Goal: Task Accomplishment & Management: Manage account settings

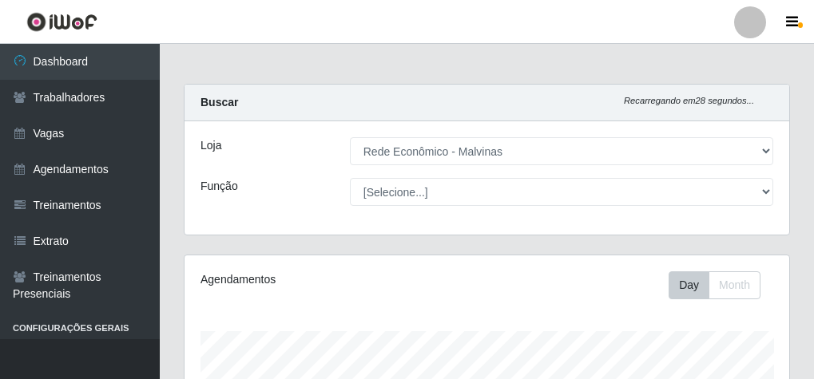
select select "194"
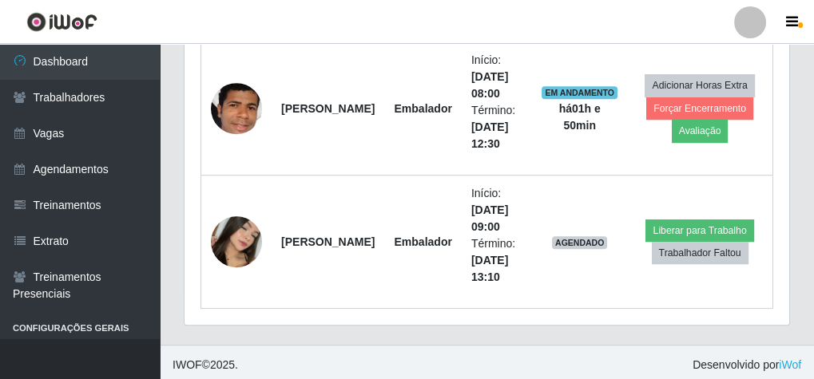
scroll to position [331, 605]
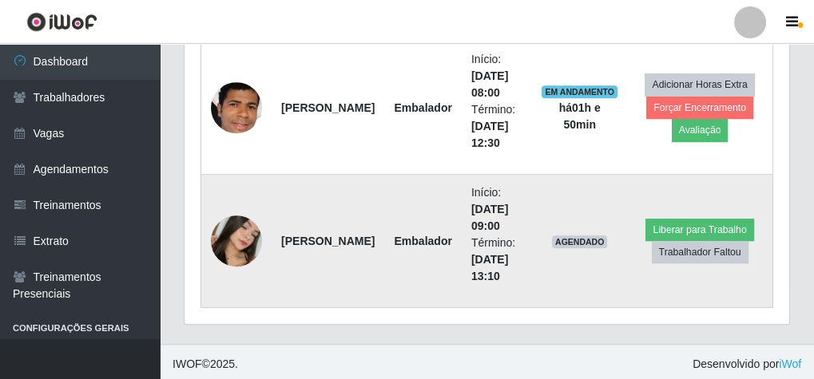
drag, startPoint x: 281, startPoint y: 214, endPoint x: 320, endPoint y: 260, distance: 60.0
click at [320, 260] on td "[PERSON_NAME]" at bounding box center [328, 241] width 113 height 133
copy strong "[PERSON_NAME]"
click at [709, 250] on button "Trabalhador Faltou" at bounding box center [700, 252] width 97 height 22
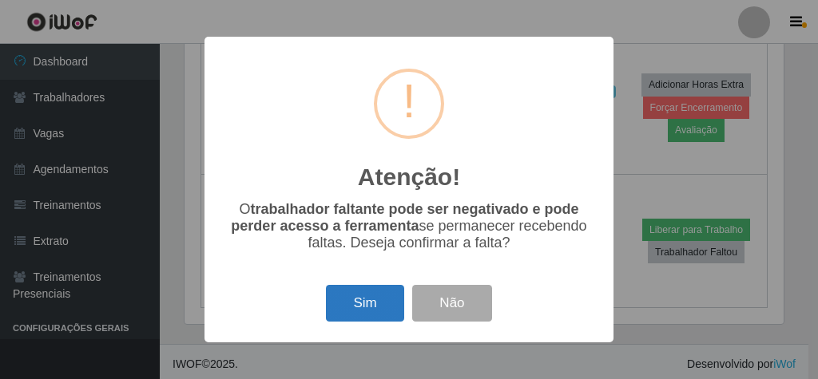
click at [390, 305] on button "Sim" at bounding box center [364, 304] width 77 height 38
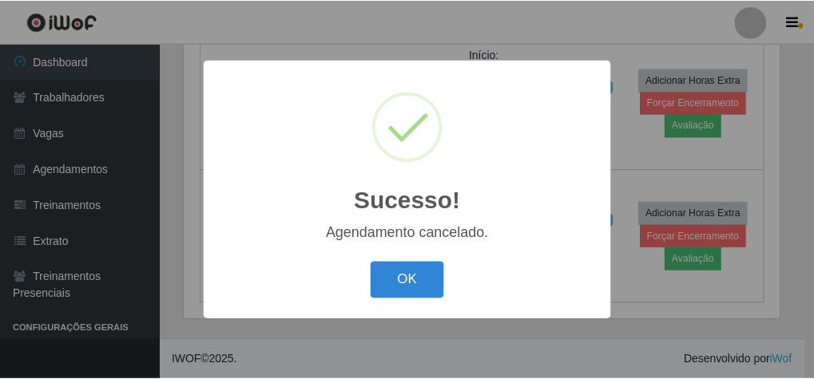
scroll to position [792, 0]
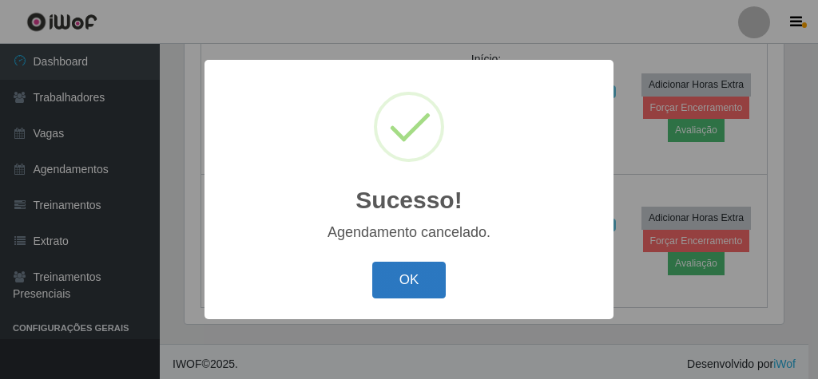
click at [414, 279] on button "OK" at bounding box center [409, 281] width 74 height 38
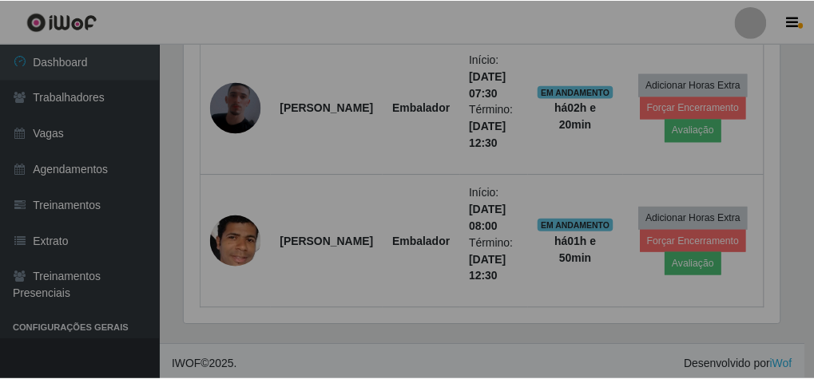
scroll to position [331, 605]
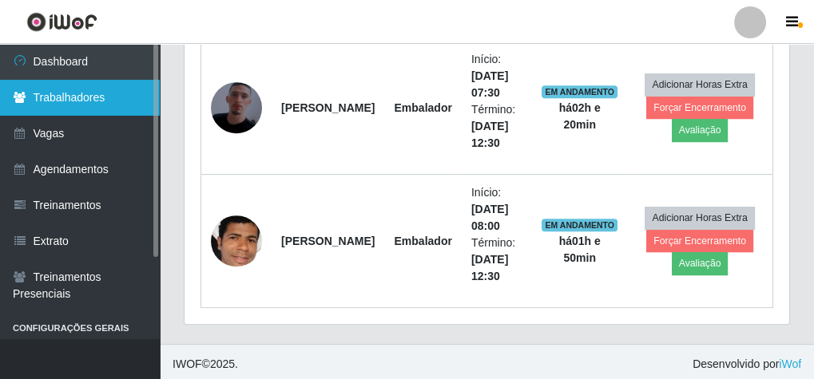
drag, startPoint x: 118, startPoint y: 117, endPoint x: 116, endPoint y: 100, distance: 16.9
click at [117, 116] on link "Vagas" at bounding box center [80, 134] width 160 height 36
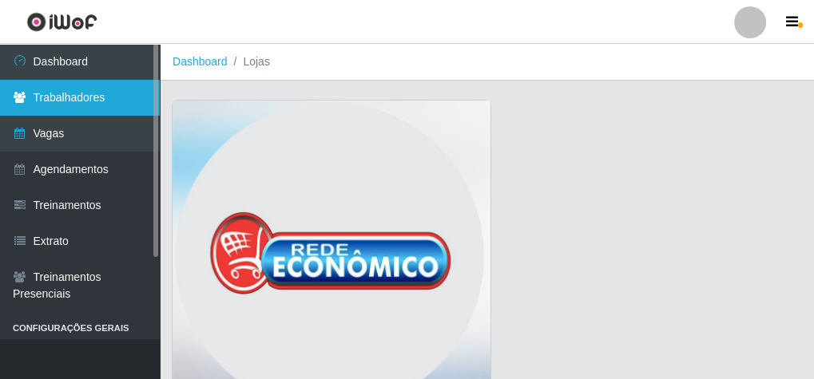
click at [116, 97] on link "Trabalhadores" at bounding box center [80, 98] width 160 height 36
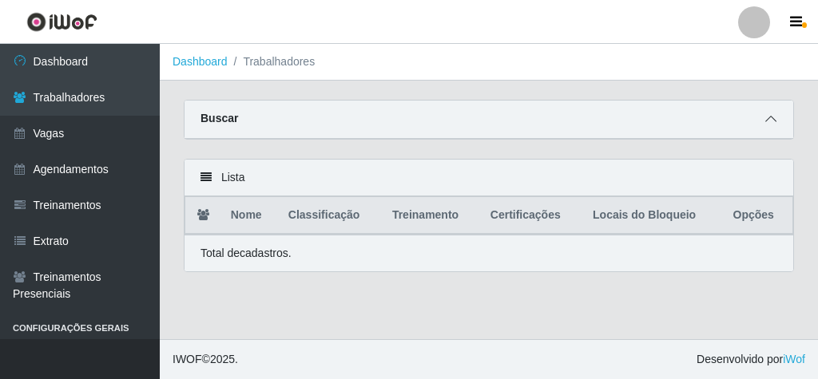
click at [767, 121] on icon at bounding box center [770, 118] width 11 height 11
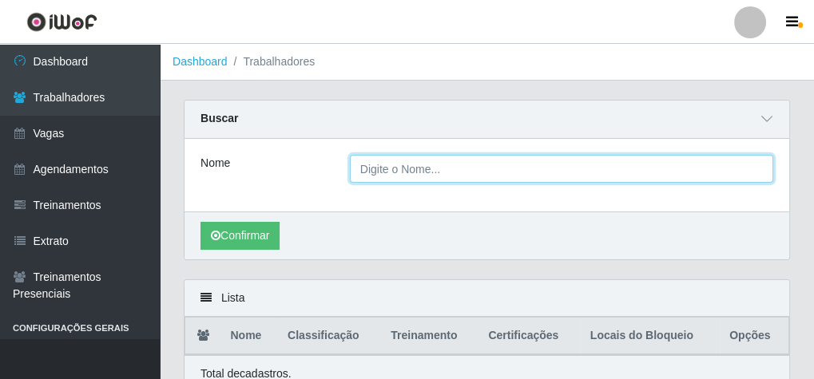
click at [435, 167] on input "Nome" at bounding box center [561, 169] width 423 height 28
paste input "[PERSON_NAME]"
type input "[PERSON_NAME]"
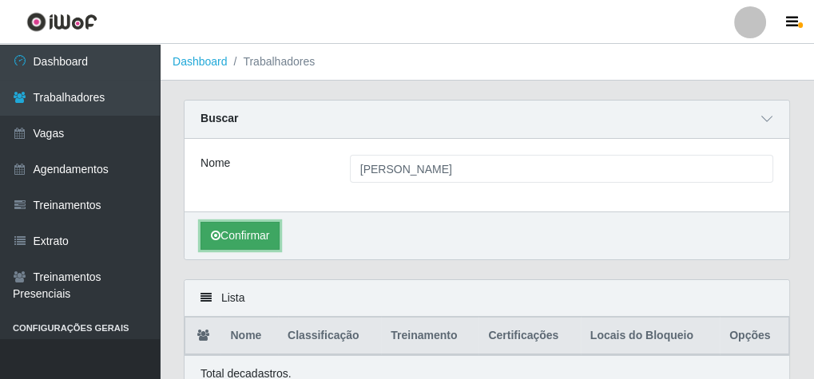
click at [229, 232] on button "Confirmar" at bounding box center [239, 236] width 79 height 28
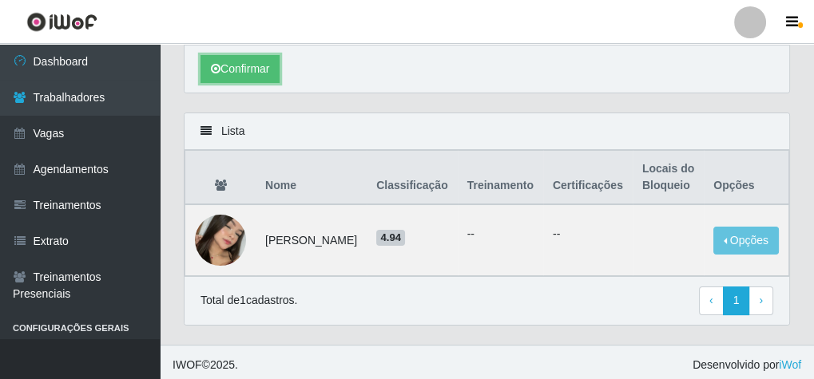
scroll to position [168, 0]
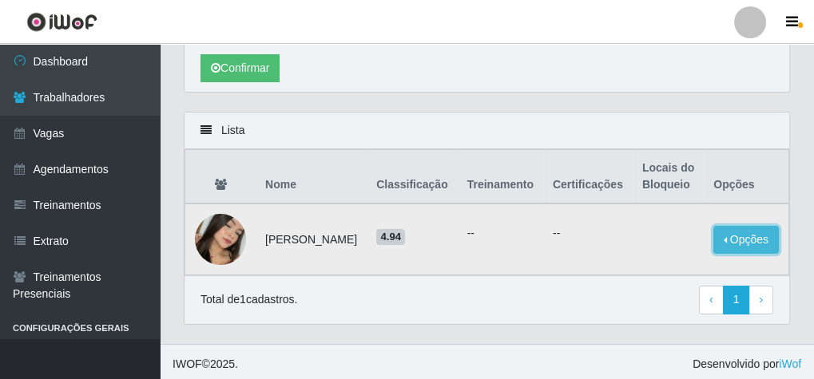
click at [758, 241] on button "Opções" at bounding box center [745, 240] width 65 height 28
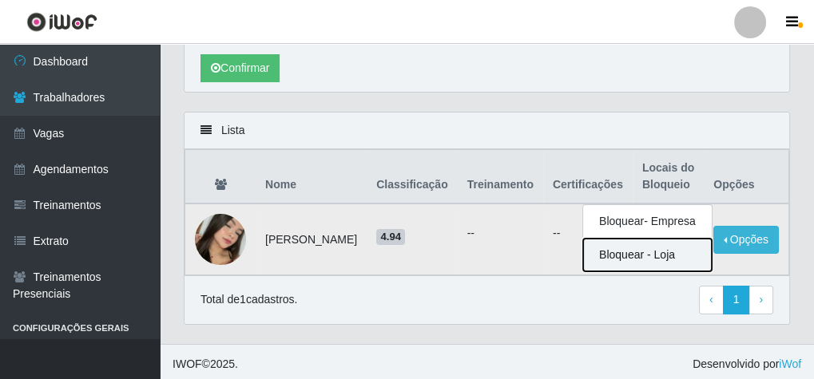
click at [684, 260] on button "Bloquear - Loja" at bounding box center [647, 255] width 129 height 33
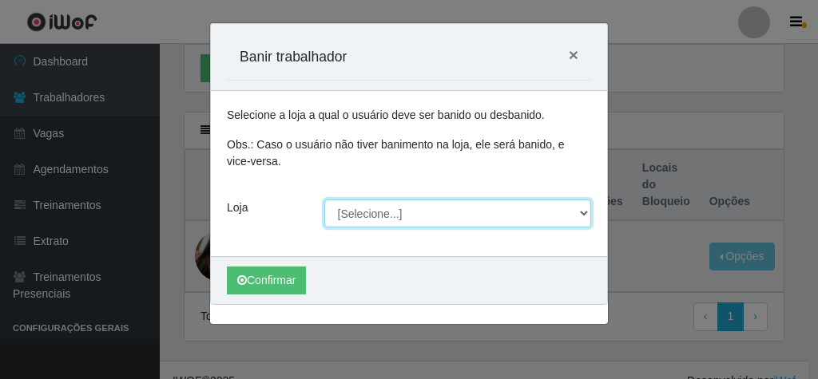
click at [415, 216] on select "[Selecione...] Rede Econômico - Malvinas Rede Econômico - Prata" at bounding box center [458, 214] width 268 height 28
select select "194"
click at [324, 200] on select "[Selecione...] Rede Econômico - Malvinas Rede Econômico - Prata" at bounding box center [458, 214] width 268 height 28
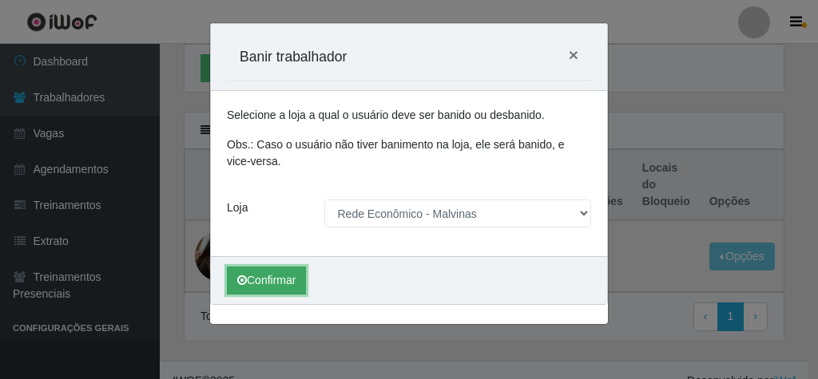
click at [283, 289] on button "Confirmar" at bounding box center [266, 281] width 79 height 28
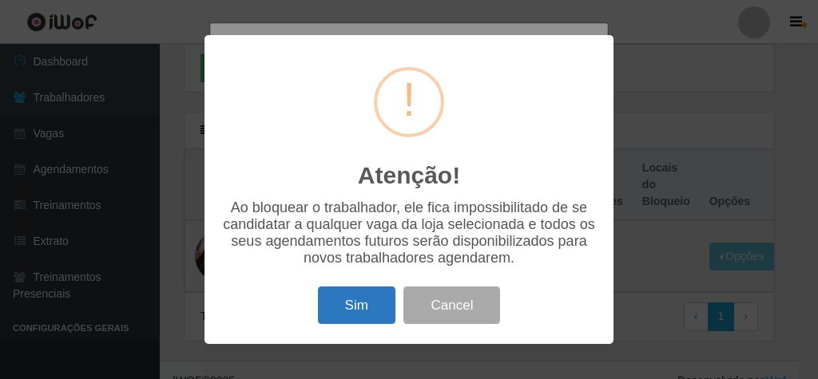
click at [347, 300] on button "Sim" at bounding box center [356, 306] width 77 height 38
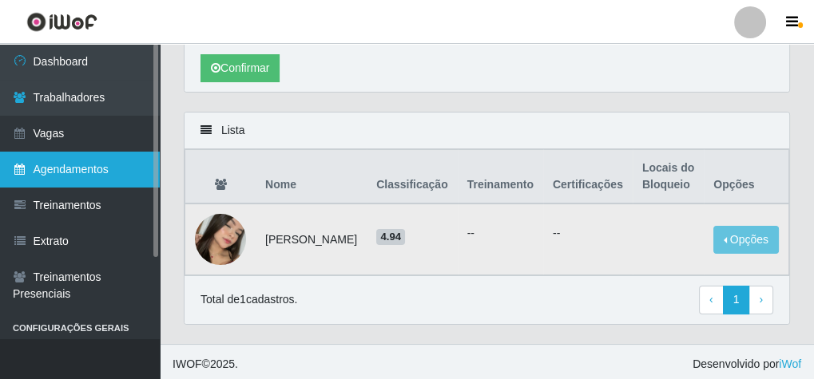
scroll to position [69, 0]
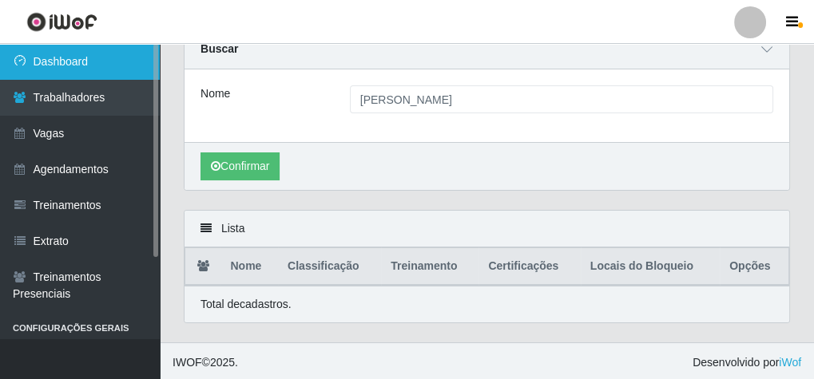
click at [102, 56] on link "Dashboard" at bounding box center [80, 62] width 160 height 36
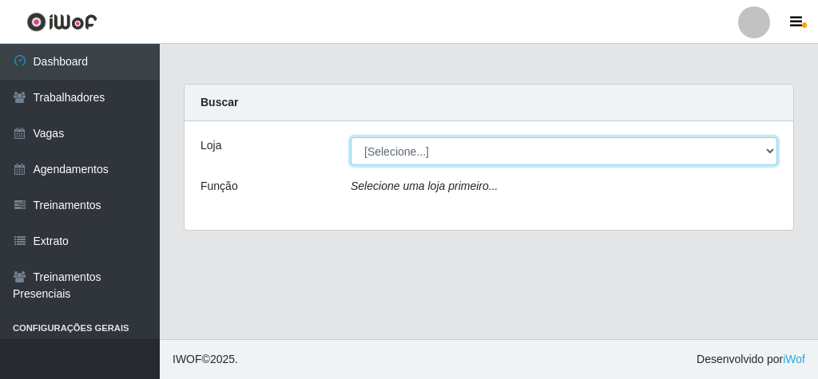
drag, startPoint x: 454, startPoint y: 154, endPoint x: 448, endPoint y: 162, distance: 10.2
click at [454, 153] on select "[Selecione...] Rede Econômico - Malvinas Rede Econômico - Prata" at bounding box center [564, 151] width 427 height 28
select select "194"
click at [351, 137] on select "[Selecione...] Rede Econômico - Malvinas Rede Econômico - Prata" at bounding box center [564, 151] width 427 height 28
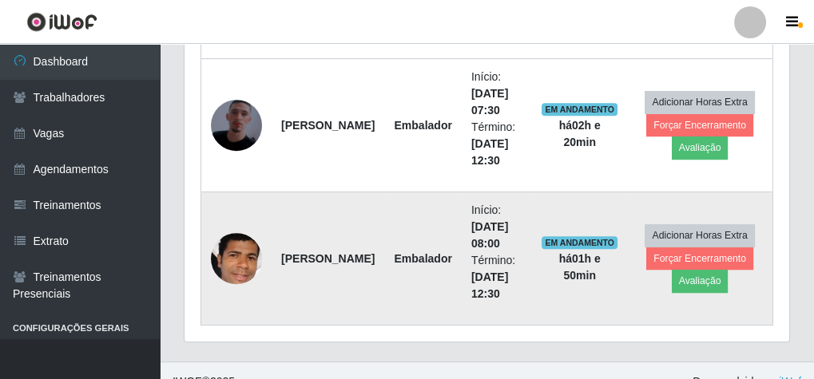
scroll to position [792, 0]
